Goal: Navigation & Orientation: Find specific page/section

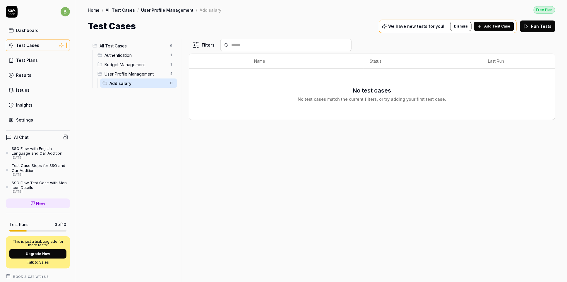
scroll to position [52, 0]
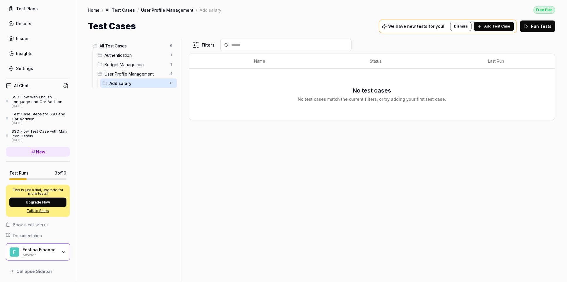
click at [46, 249] on div "Festina Finance" at bounding box center [40, 249] width 35 height 5
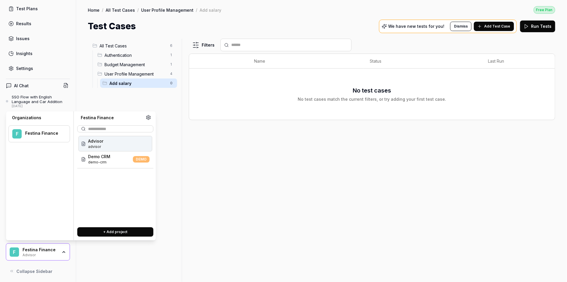
click at [46, 249] on div "Festina Finance" at bounding box center [40, 249] width 35 height 5
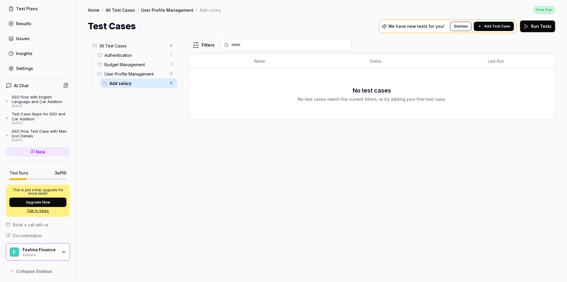
click at [323, 189] on div "Filters Name Status Last Run No test cases No test cases match the current filt…" at bounding box center [372, 160] width 367 height 243
click at [490, 25] on span "Add Test Case" at bounding box center [498, 26] width 26 height 5
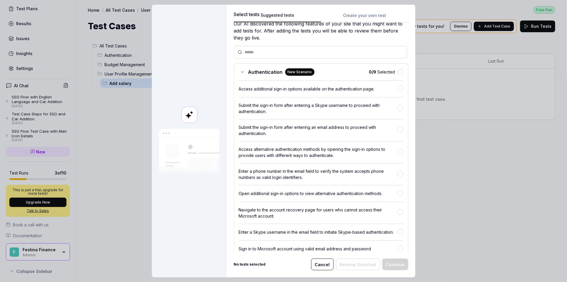
scroll to position [0, 0]
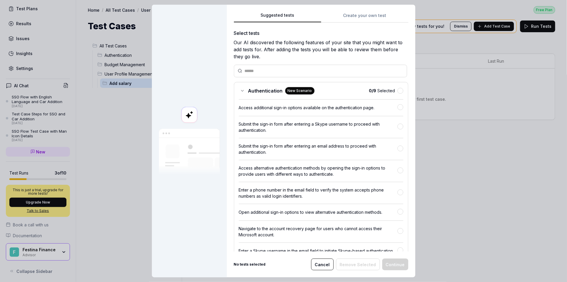
click at [325, 263] on button "Cancel" at bounding box center [322, 265] width 23 height 12
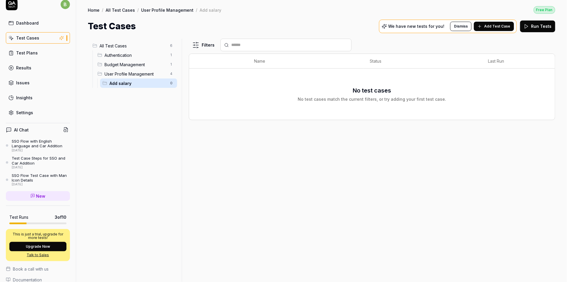
scroll to position [2, 0]
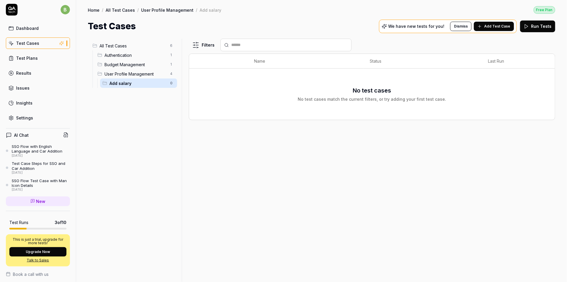
click at [27, 58] on div "Test Plans" at bounding box center [27, 58] width 22 height 6
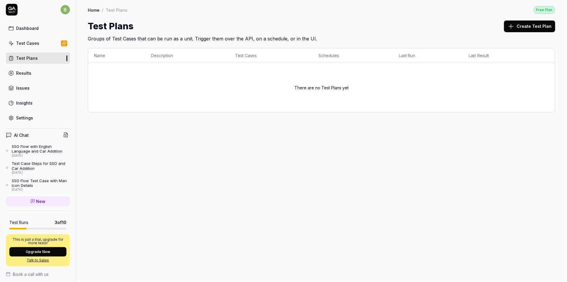
click at [22, 74] on div "Results" at bounding box center [23, 73] width 15 height 6
